Goal: Information Seeking & Learning: Understand process/instructions

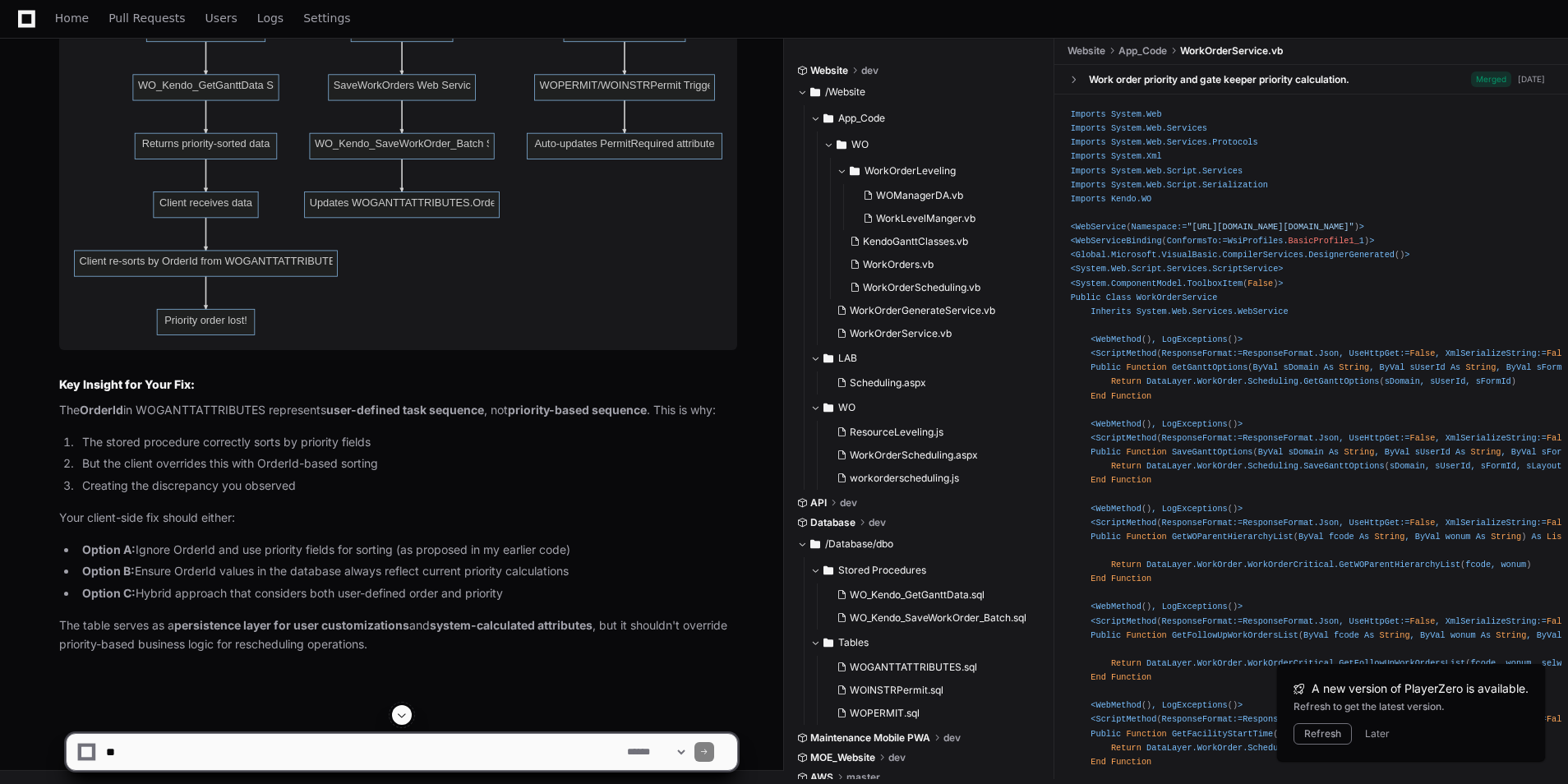
scroll to position [6795, 0]
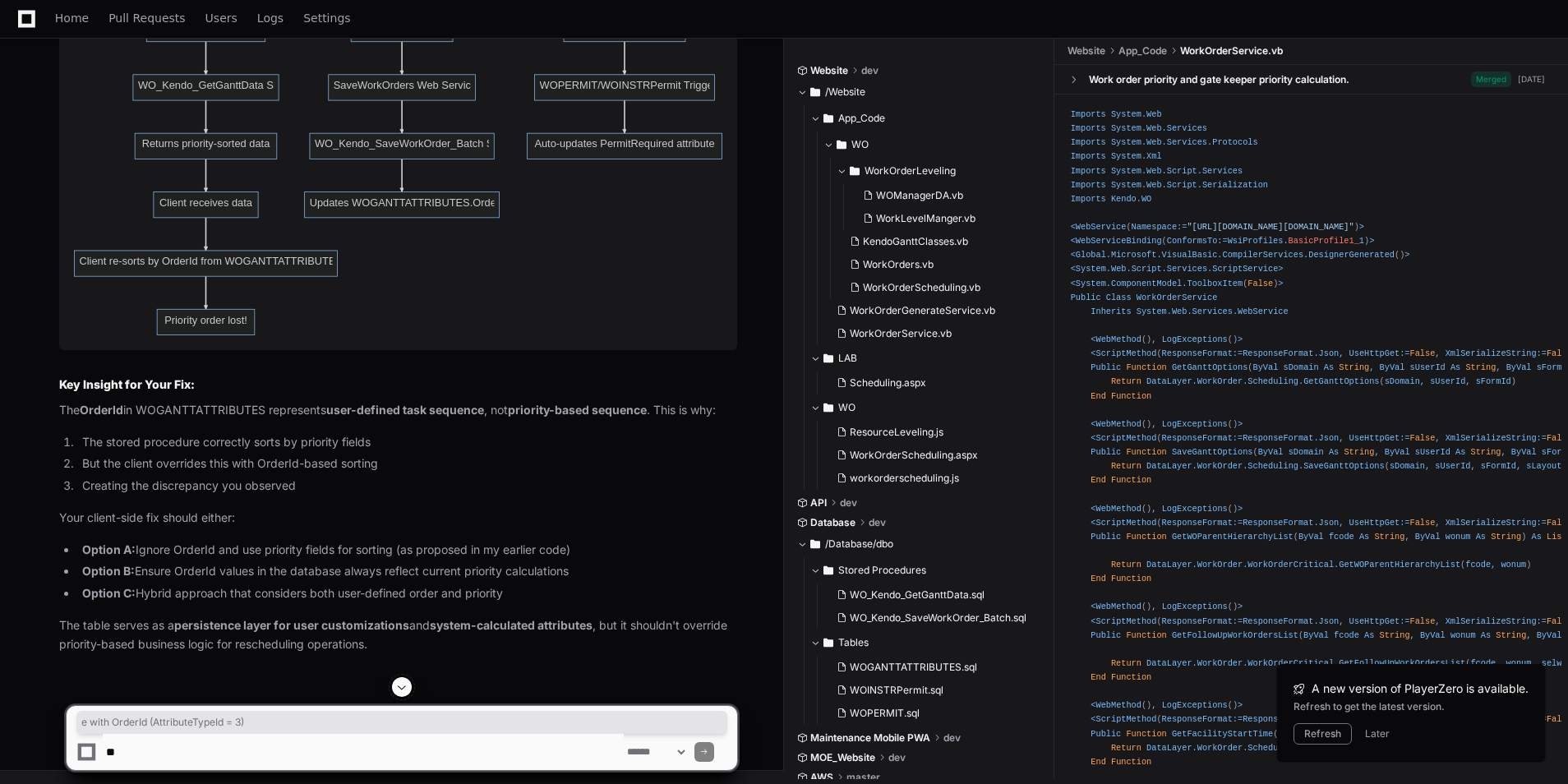
drag, startPoint x: 125, startPoint y: 245, endPoint x: 357, endPoint y: 238, distance: 232.1
drag, startPoint x: 357, startPoint y: 238, endPoint x: 317, endPoint y: 287, distance: 63.3
drag, startPoint x: 80, startPoint y: 241, endPoint x: 243, endPoint y: 240, distance: 163.0
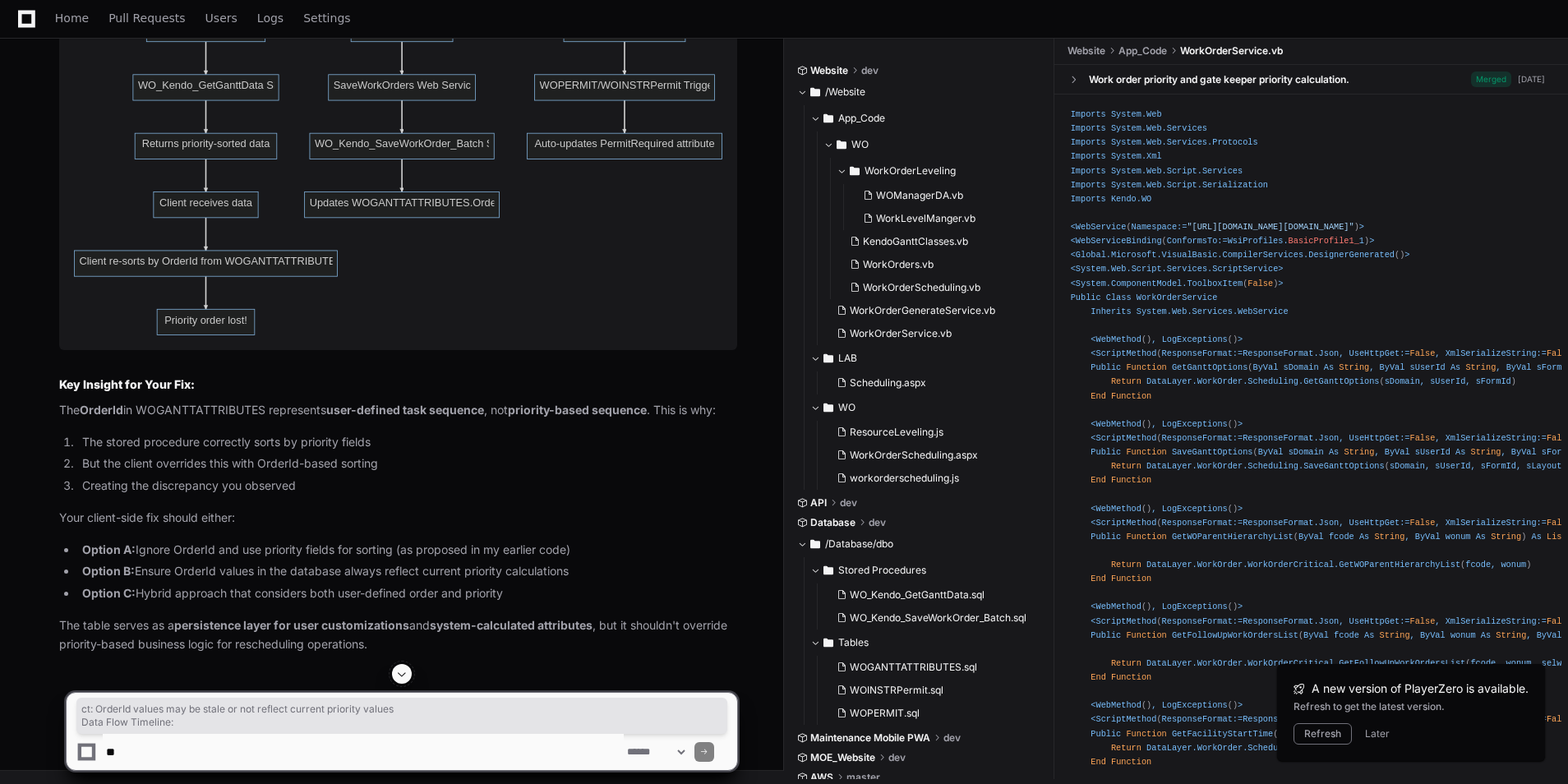
drag, startPoint x: 135, startPoint y: 230, endPoint x: 463, endPoint y: 237, distance: 328.1
drag, startPoint x: 463, startPoint y: 237, endPoint x: 190, endPoint y: 233, distance: 273.0
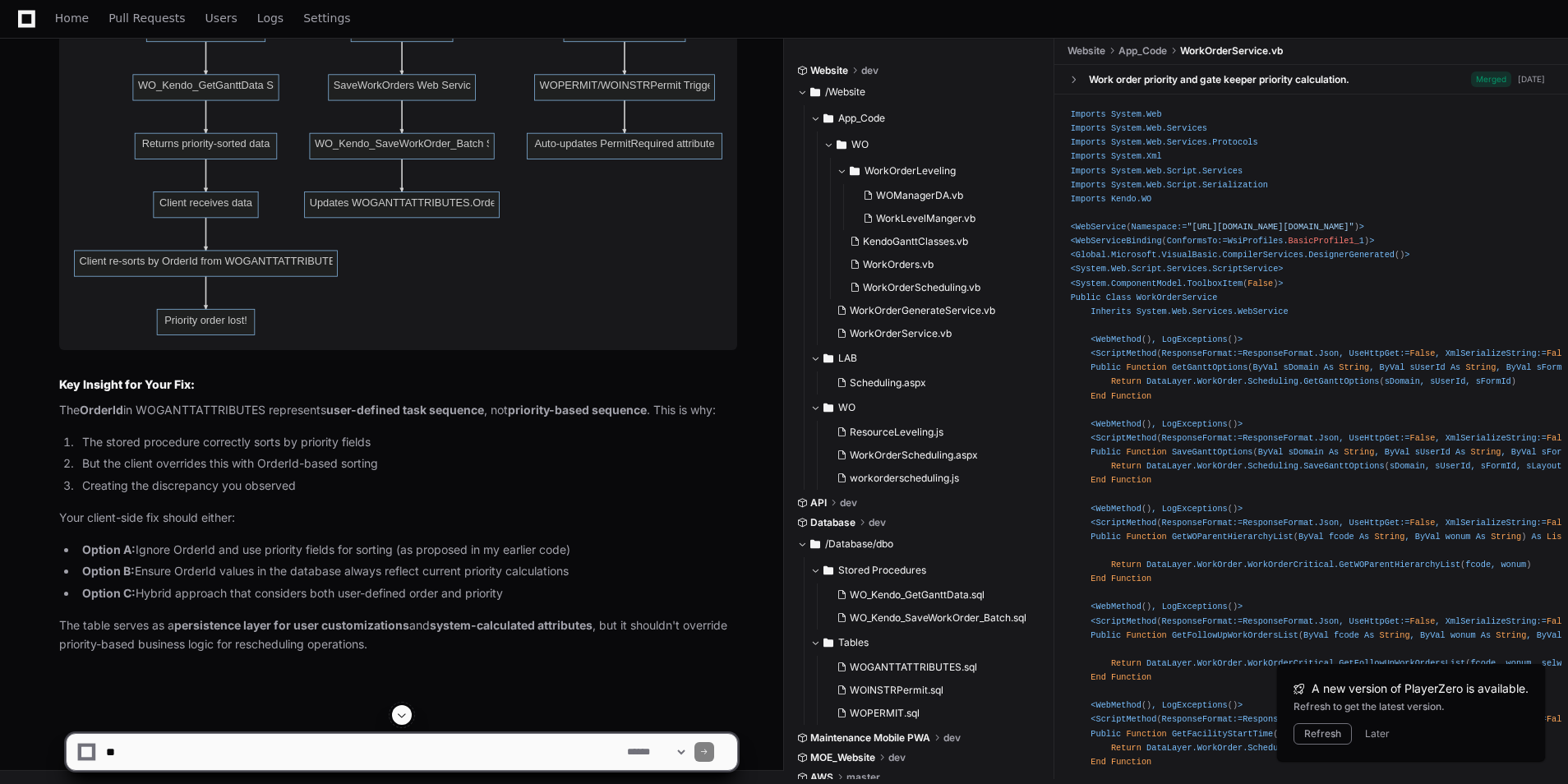
scroll to position [6960, 0]
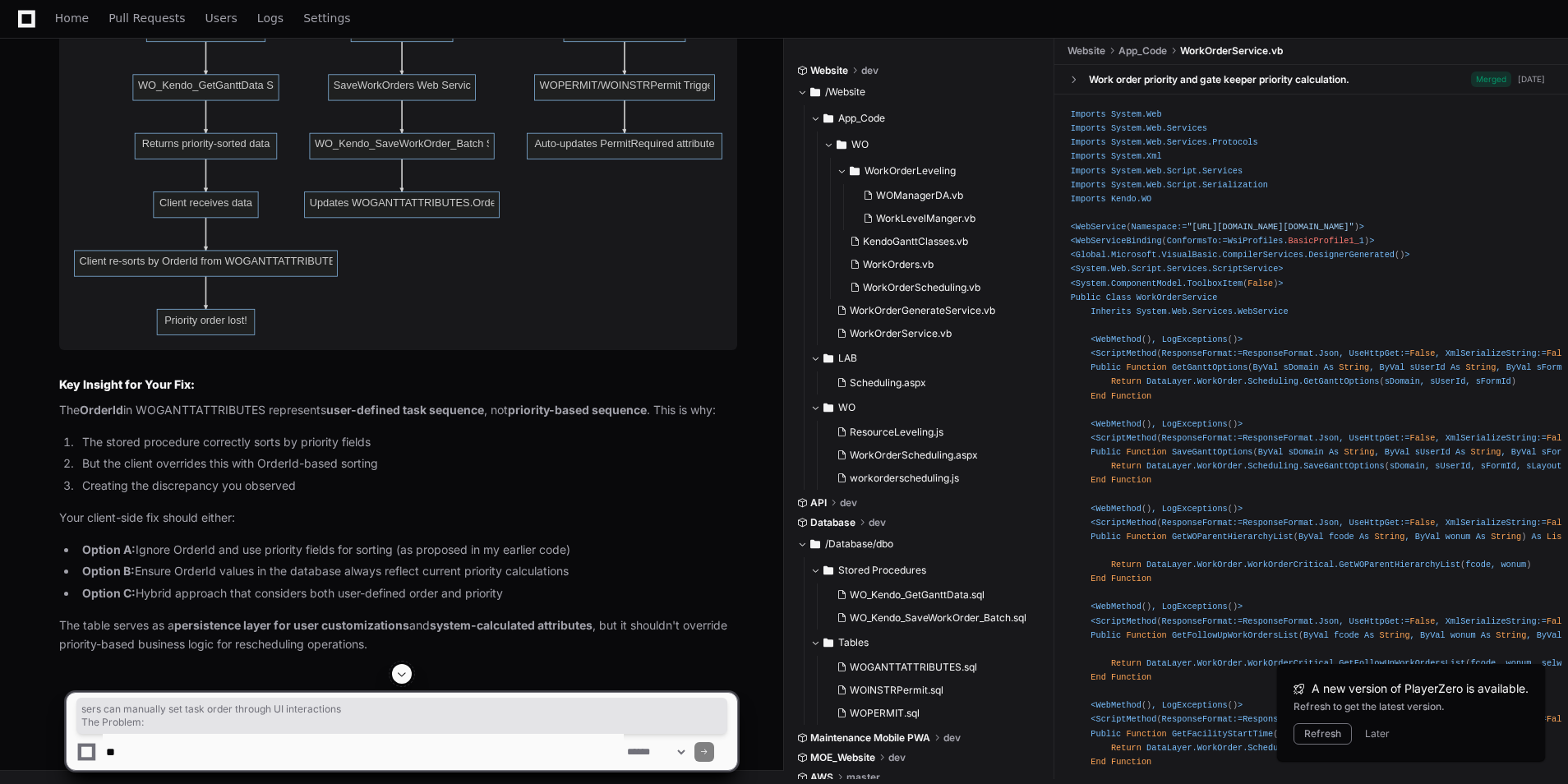
drag, startPoint x: 206, startPoint y: 208, endPoint x: 367, endPoint y: 214, distance: 161.1
drag, startPoint x: 367, startPoint y: 214, endPoint x: 224, endPoint y: 219, distance: 143.1
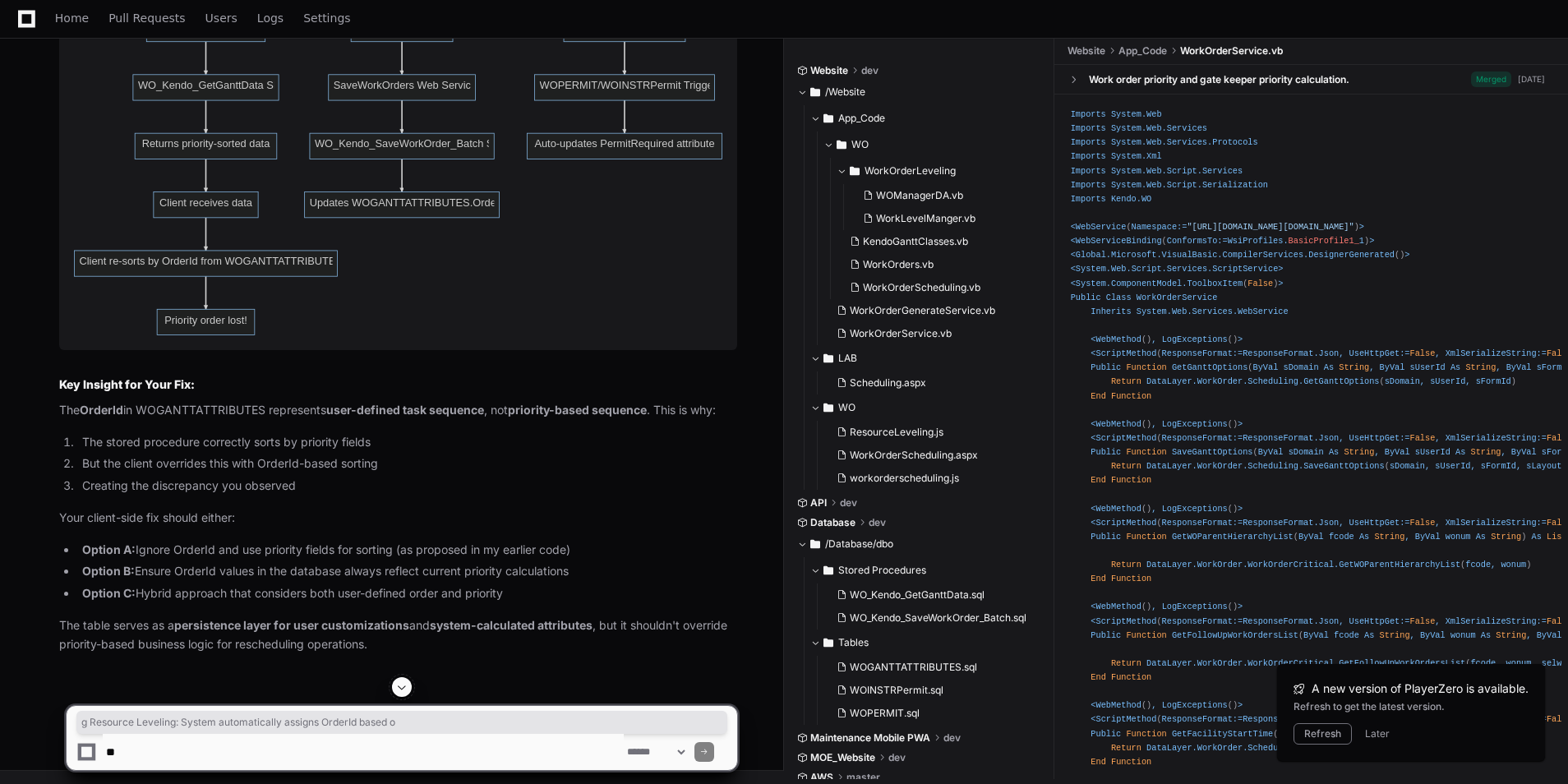
drag, startPoint x: 114, startPoint y: 178, endPoint x: 487, endPoint y: 190, distance: 373.2
drag, startPoint x: 247, startPoint y: 186, endPoint x: 589, endPoint y: 182, distance: 342.0
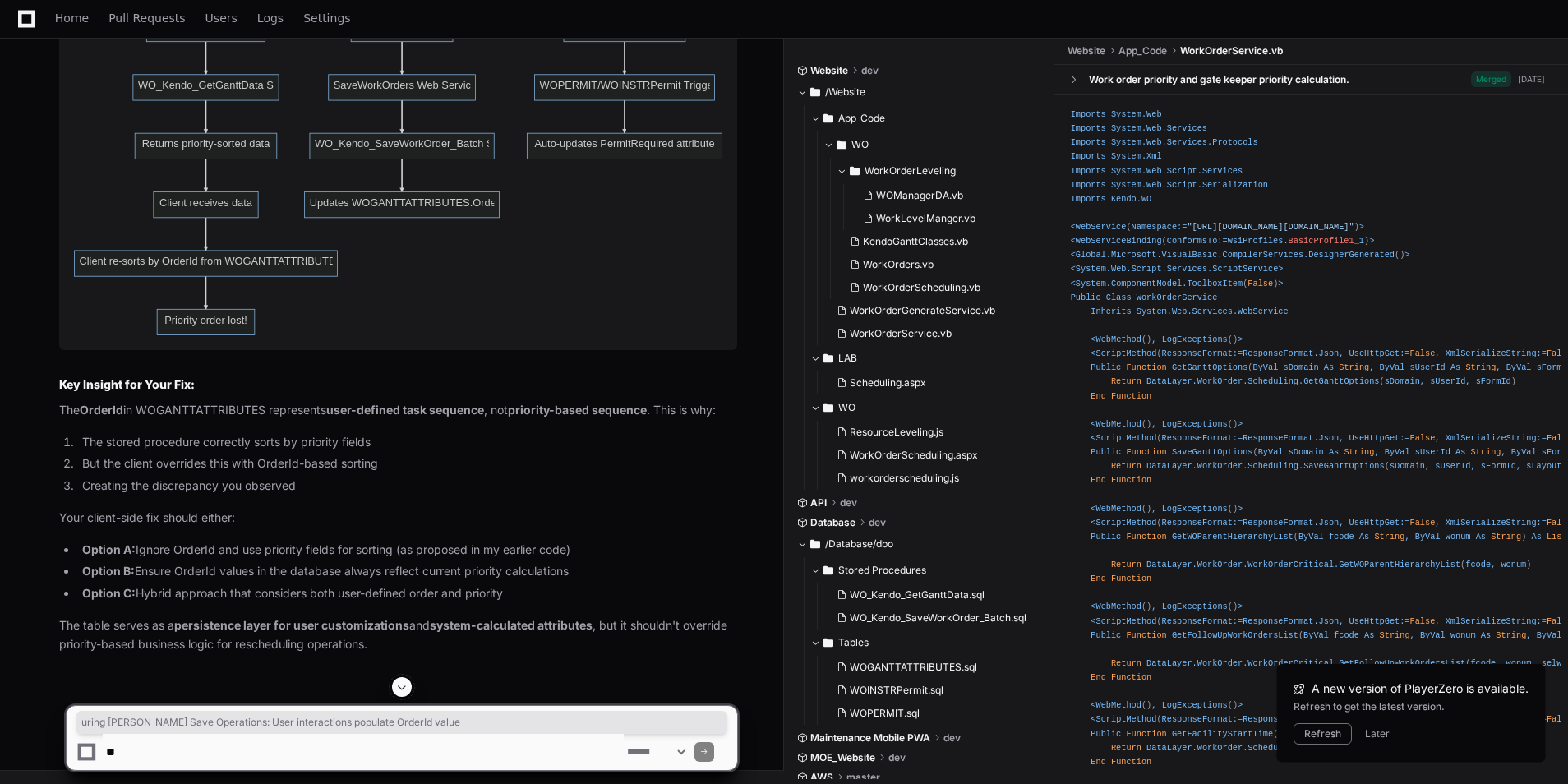
drag, startPoint x: 90, startPoint y: 162, endPoint x: 473, endPoint y: 161, distance: 383.0
drag, startPoint x: 473, startPoint y: 161, endPoint x: 424, endPoint y: 224, distance: 79.8
drag, startPoint x: 258, startPoint y: 154, endPoint x: 540, endPoint y: 155, distance: 282.0
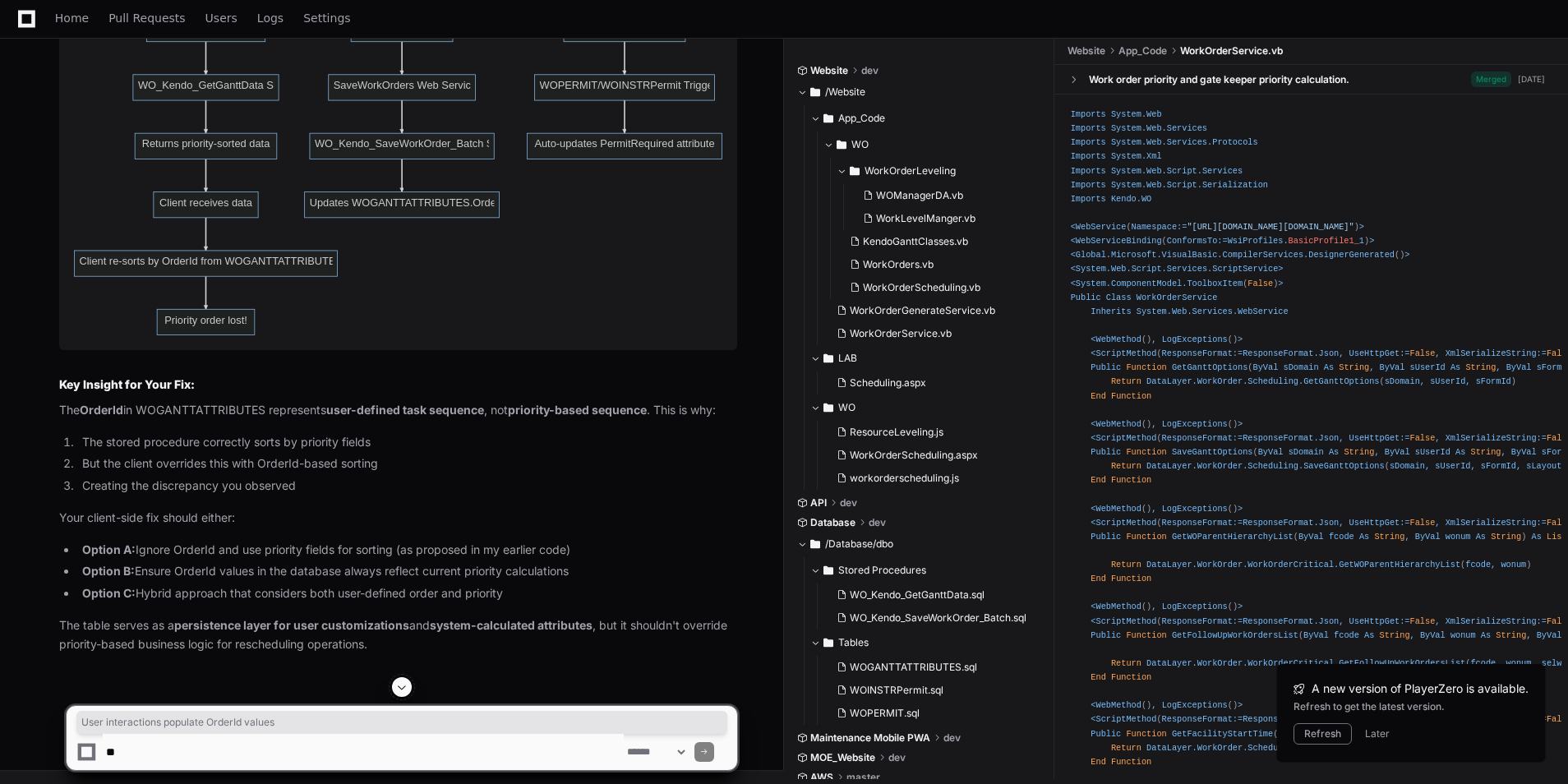
drag, startPoint x: 88, startPoint y: 451, endPoint x: 421, endPoint y: 439, distance: 333.2
click at [421, 439] on ol "The stored procedure correctly sorts by priority fields But the client override…" at bounding box center [398, 464] width 678 height 62
drag, startPoint x: 421, startPoint y: 439, endPoint x: 379, endPoint y: 473, distance: 54.0
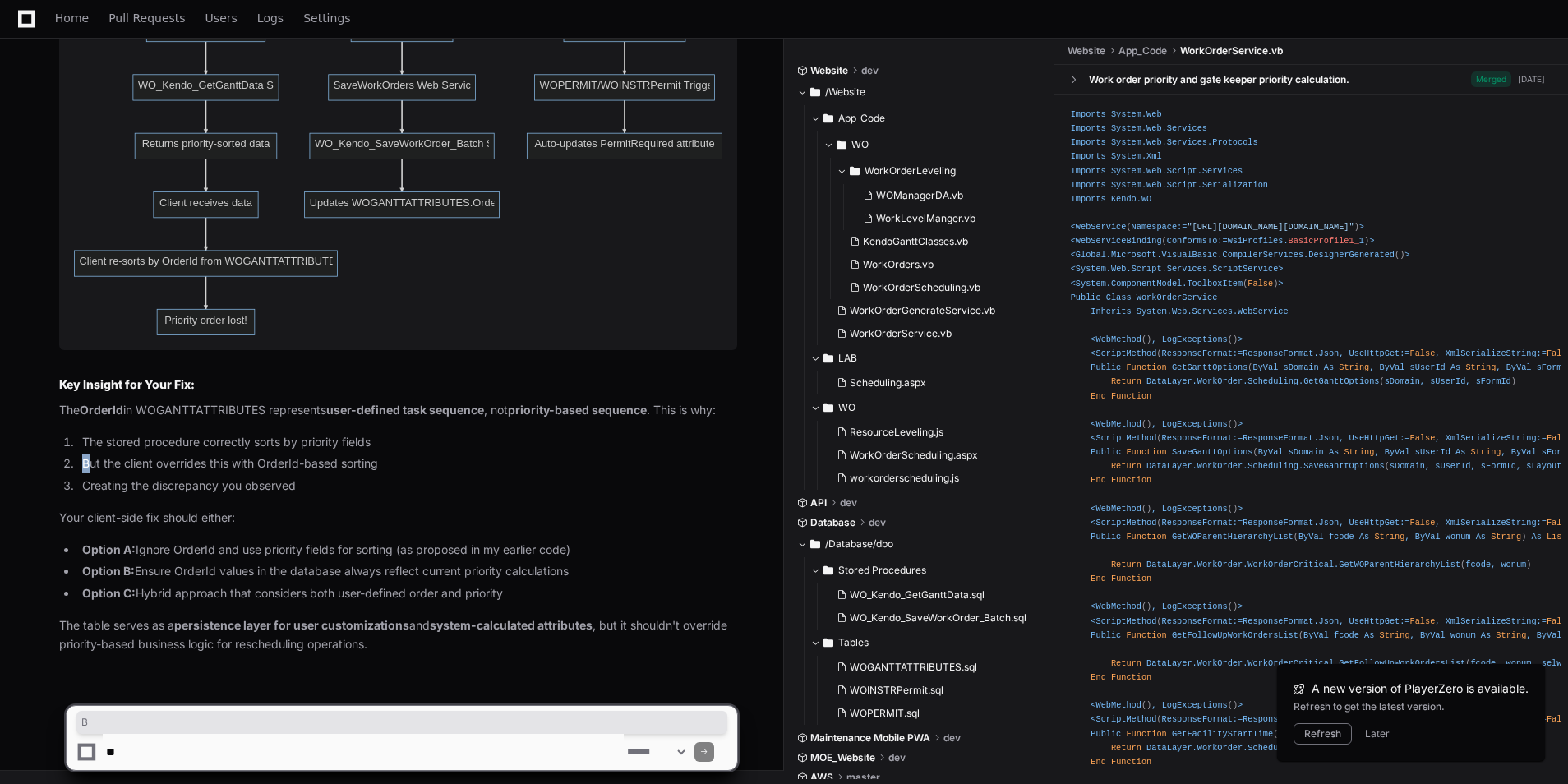
click at [404, 472] on li "But the client overrides this with OrderId-based sorting" at bounding box center [407, 463] width 660 height 18
drag, startPoint x: 109, startPoint y: 463, endPoint x: 419, endPoint y: 458, distance: 310.0
click at [419, 458] on li "But the client overrides this with OrderId-based sorting" at bounding box center [407, 463] width 660 height 18
drag, startPoint x: 113, startPoint y: 488, endPoint x: 293, endPoint y: 493, distance: 180.1
click at [293, 493] on li "Creating the discrepancy you observed" at bounding box center [407, 485] width 660 height 18
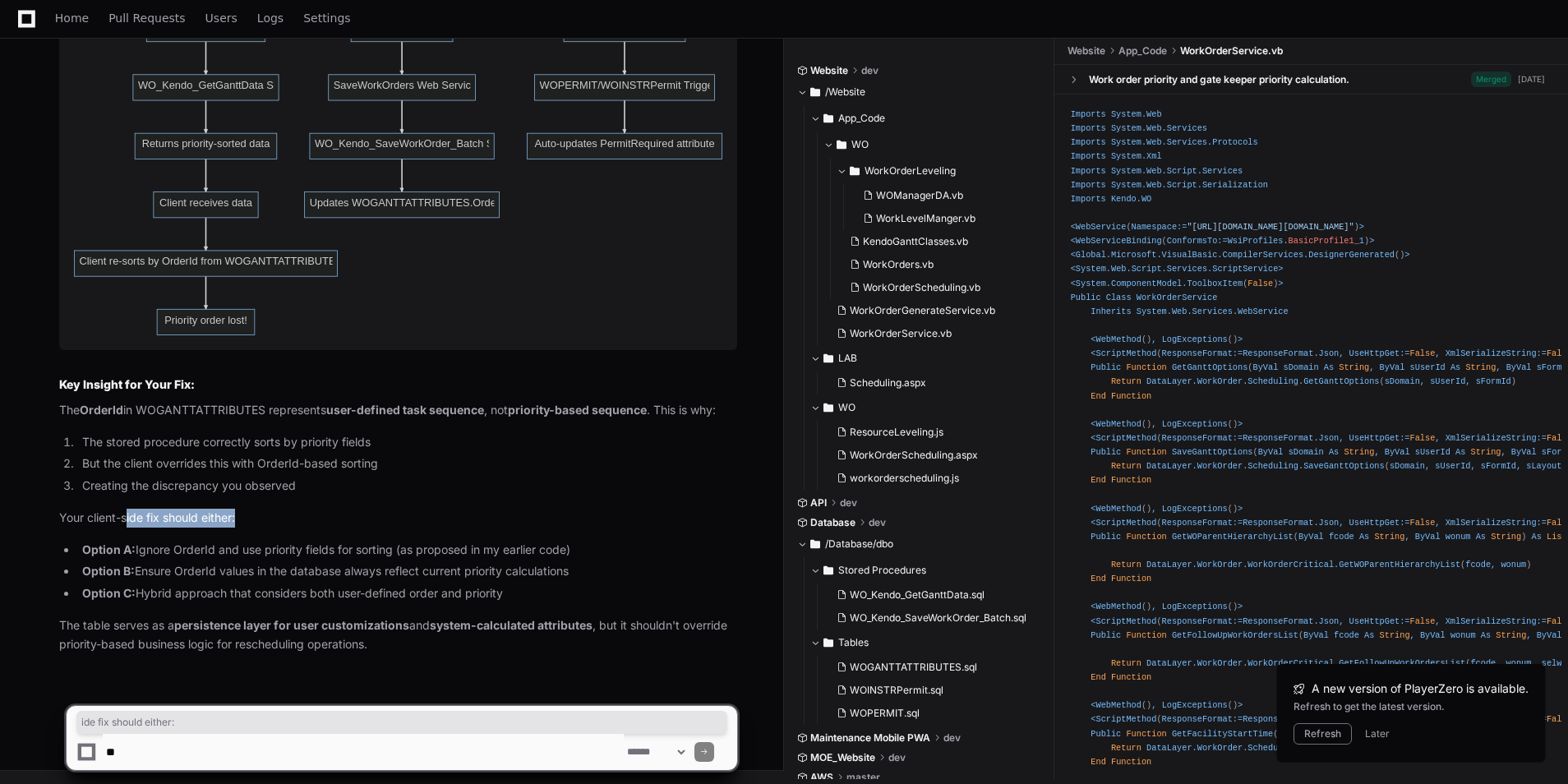
click at [260, 523] on p "Your client-side fix should either:" at bounding box center [398, 517] width 678 height 18
drag, startPoint x: 199, startPoint y: 552, endPoint x: 440, endPoint y: 548, distance: 241.0
click at [440, 548] on li "Option A: Ignore OrderId and use priority fields for sorting (as proposed in my…" at bounding box center [407, 550] width 660 height 18
click at [292, 743] on textarea at bounding box center [363, 751] width 521 height 36
type textarea "**********"
